Goal: Task Accomplishment & Management: Use online tool/utility

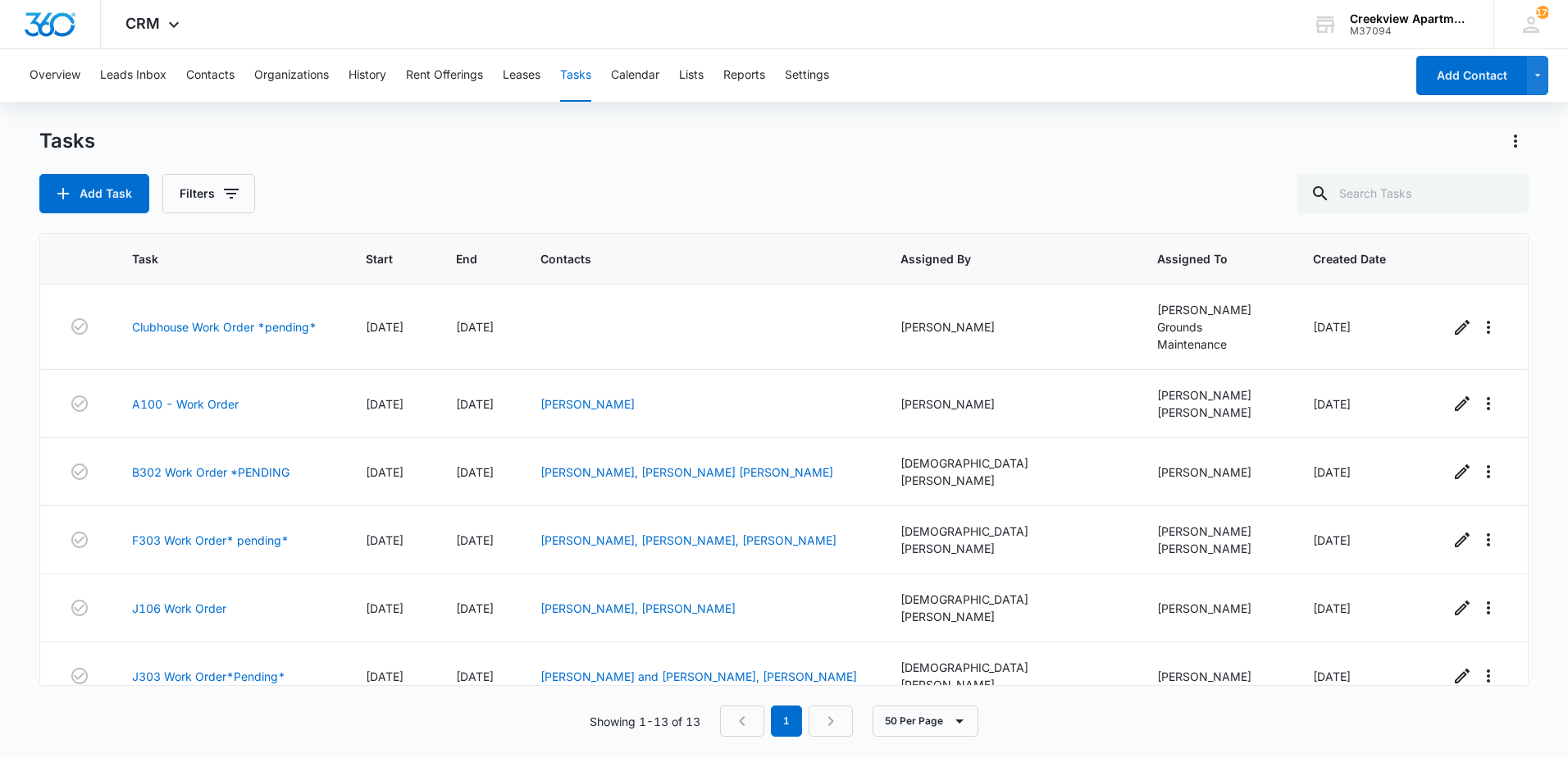
click at [500, 149] on div "Tasks" at bounding box center [783, 141] width 1489 height 27
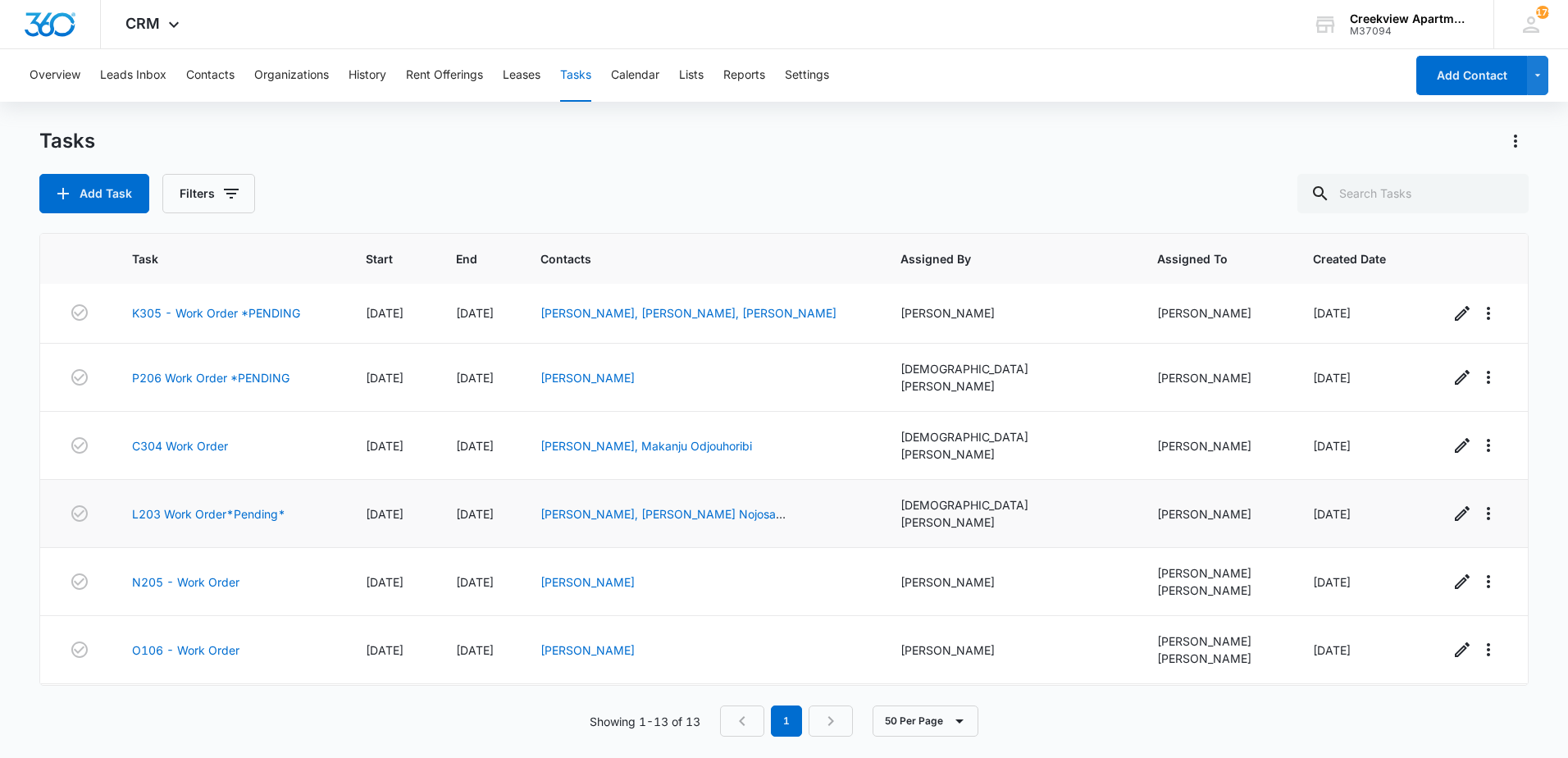
scroll to position [432, 0]
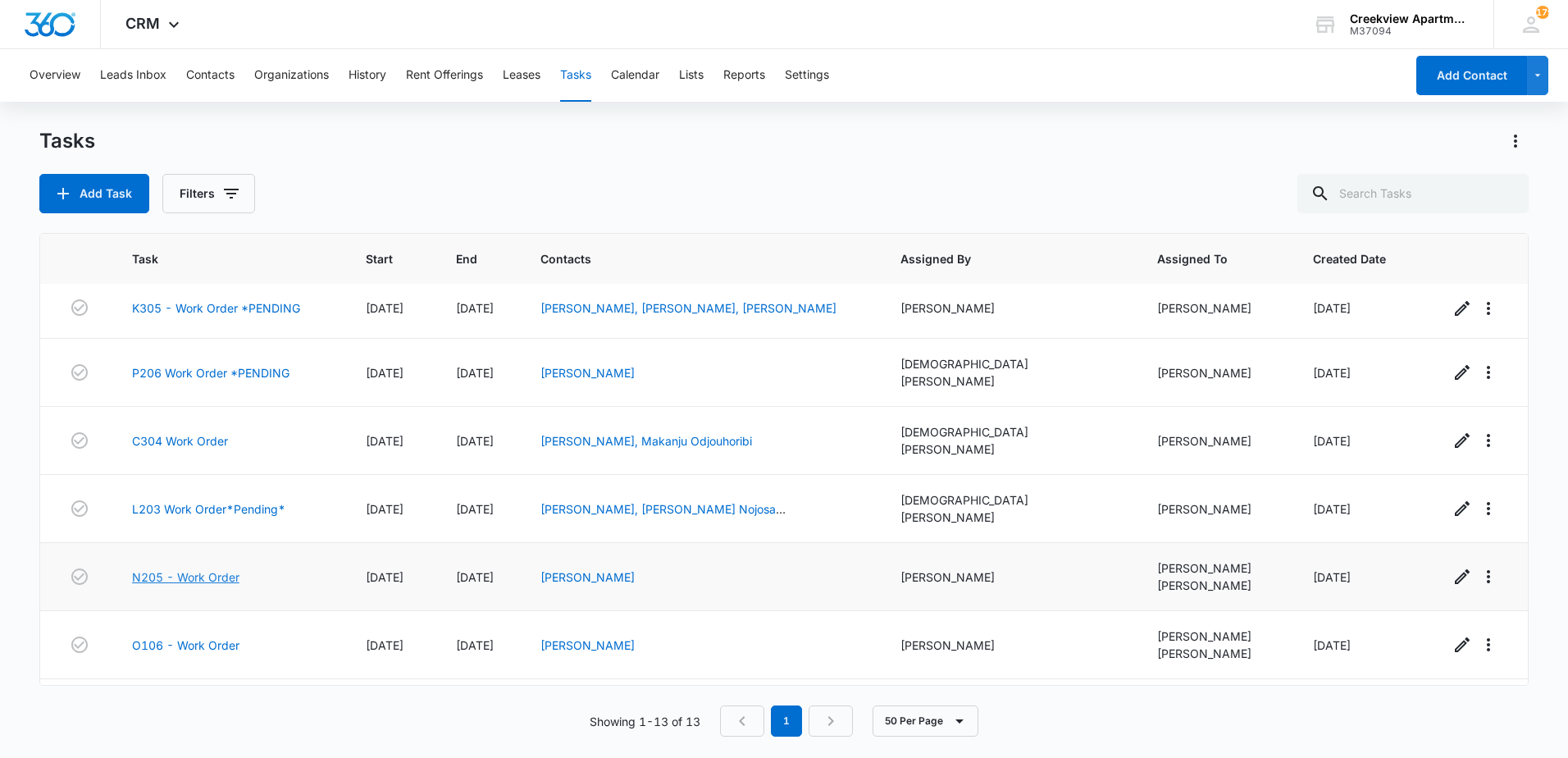
click at [178, 568] on link "N205 - Work Order" at bounding box center [185, 577] width 107 height 17
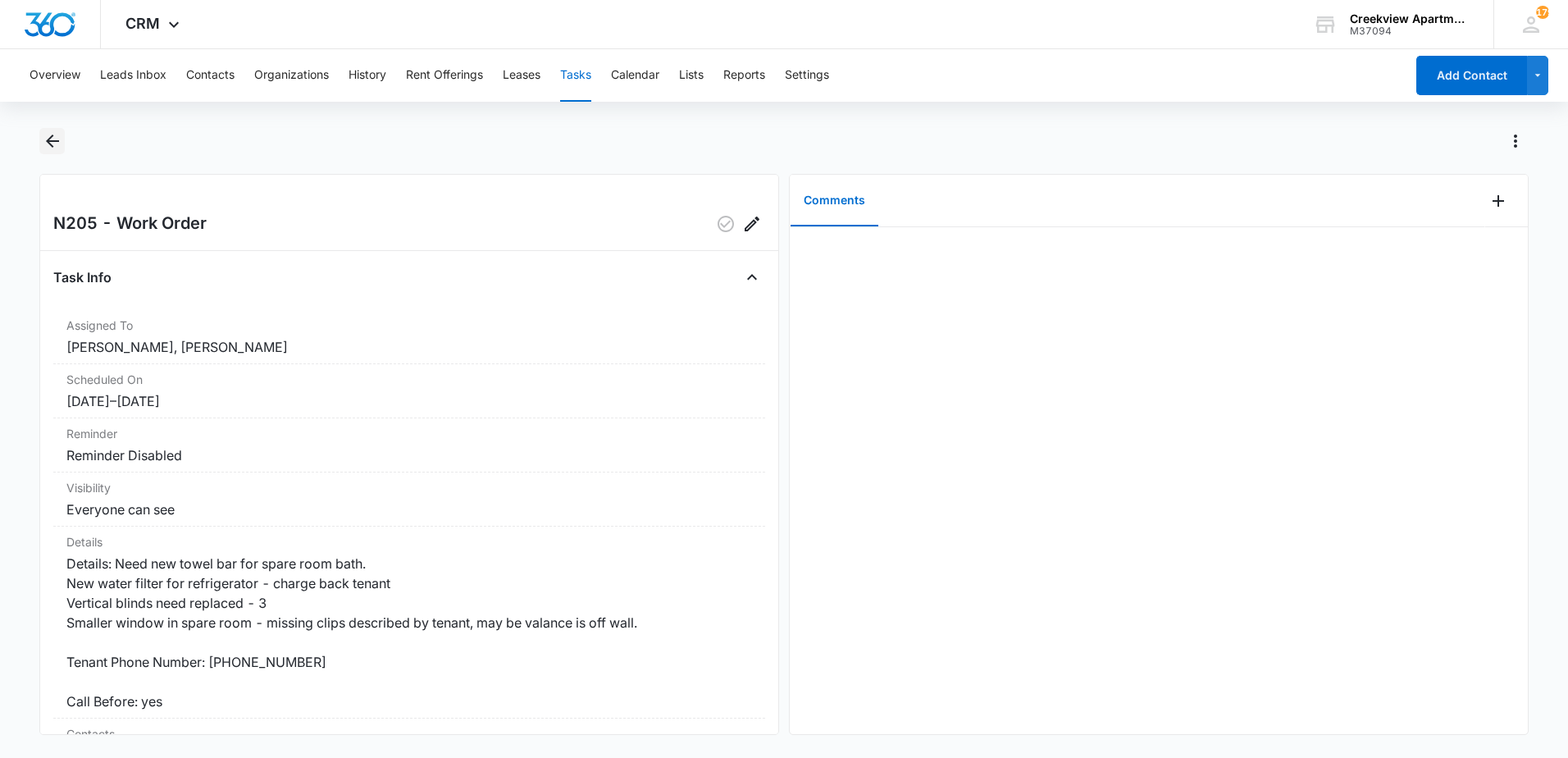
click at [51, 145] on icon "Back" at bounding box center [52, 141] width 13 height 13
